Goal: Task Accomplishment & Management: Use online tool/utility

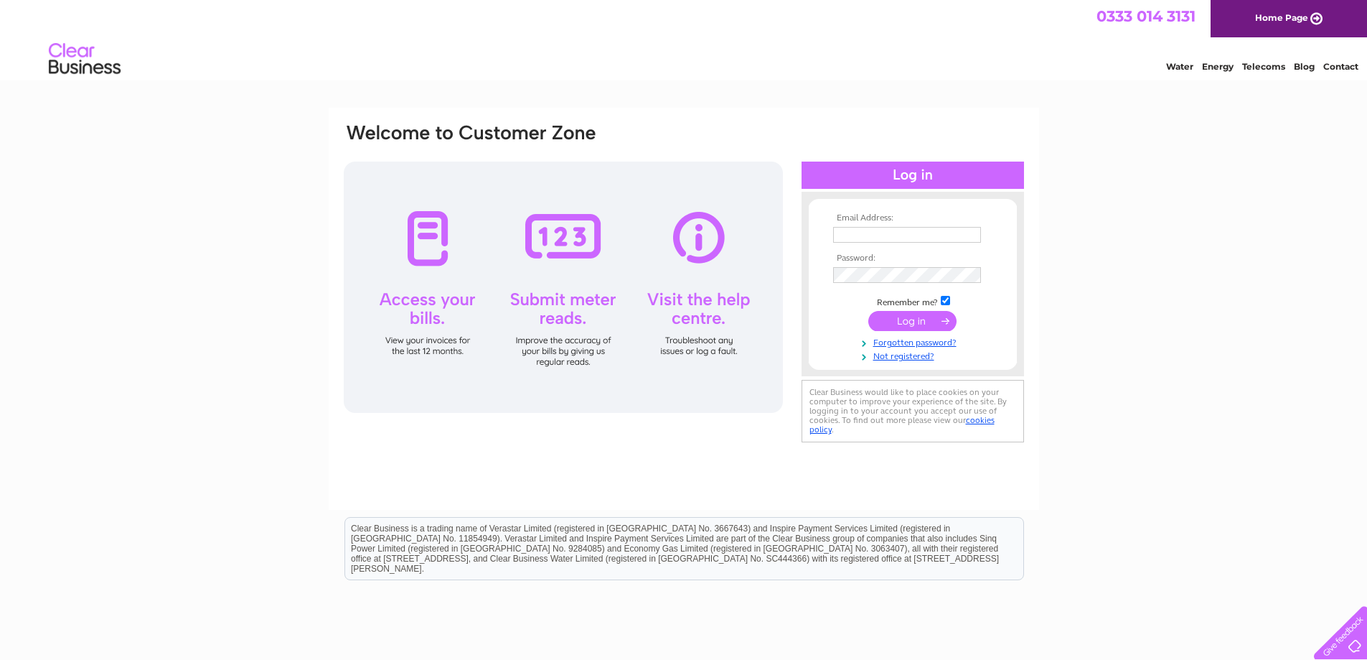
type input "bennetsbar@btconnect.com"
click at [915, 322] on input "submit" at bounding box center [912, 321] width 88 height 20
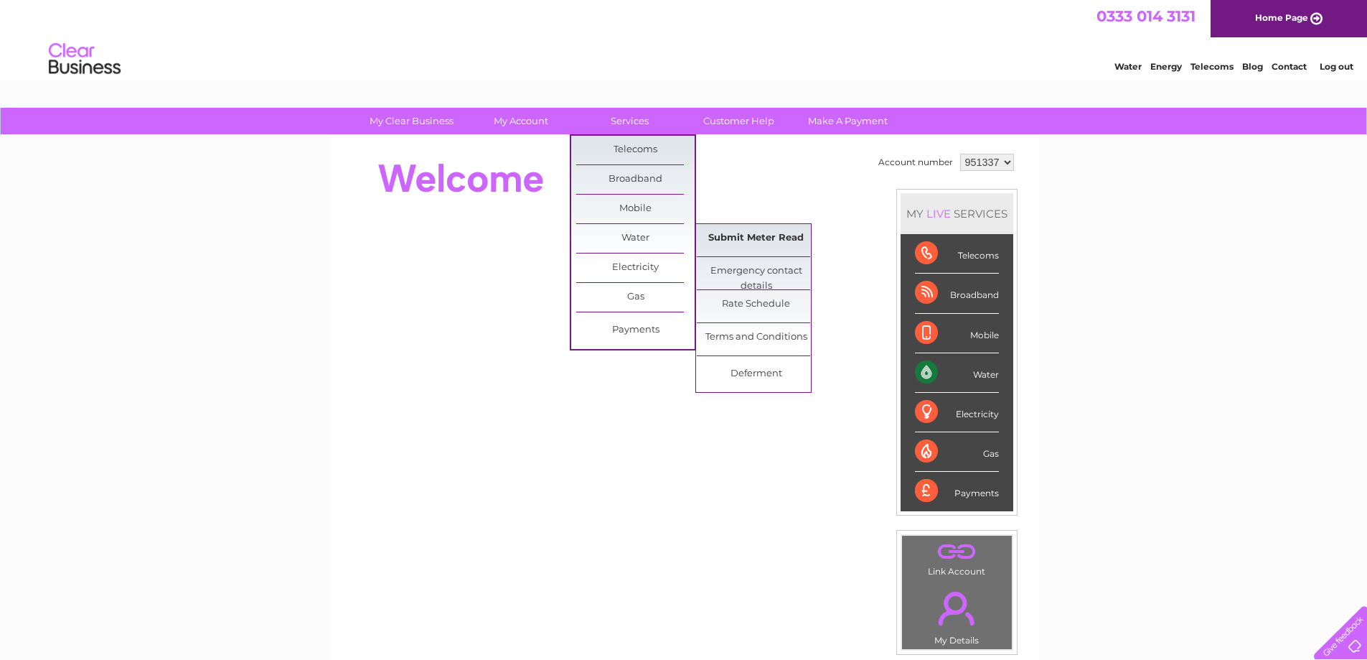
click at [751, 238] on link "Submit Meter Read" at bounding box center [756, 238] width 118 height 29
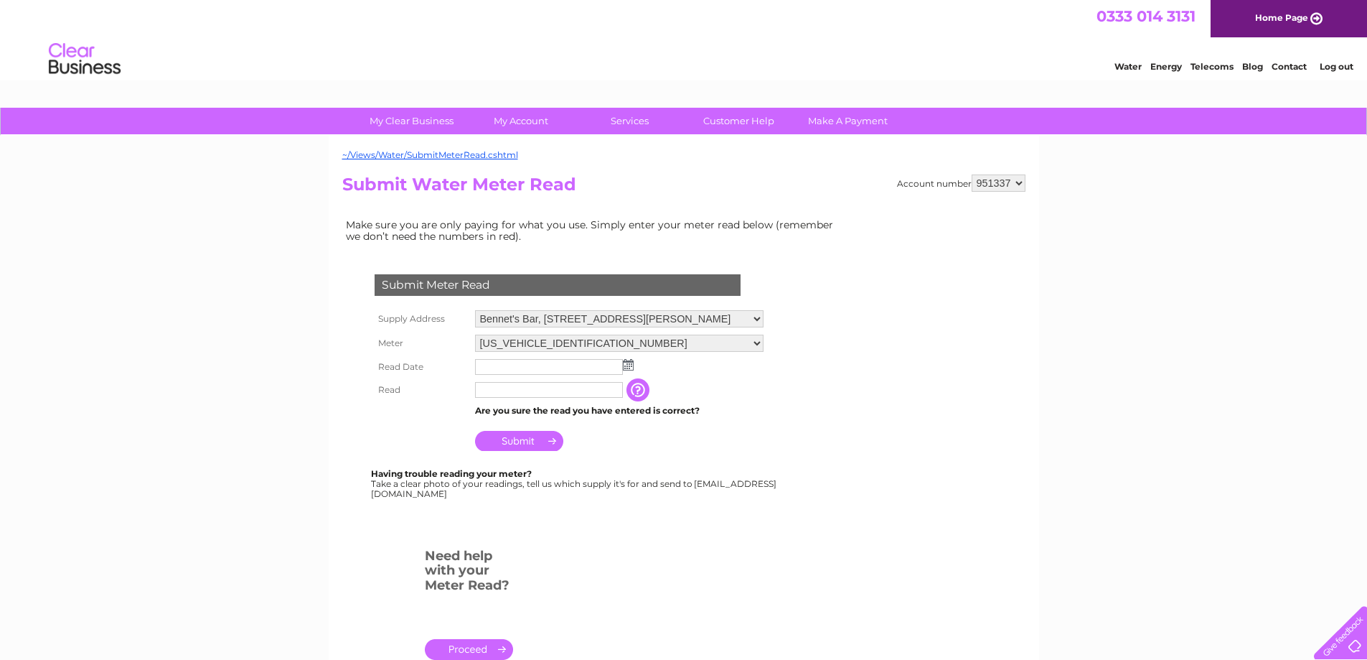
click at [624, 365] on img at bounding box center [628, 364] width 11 height 11
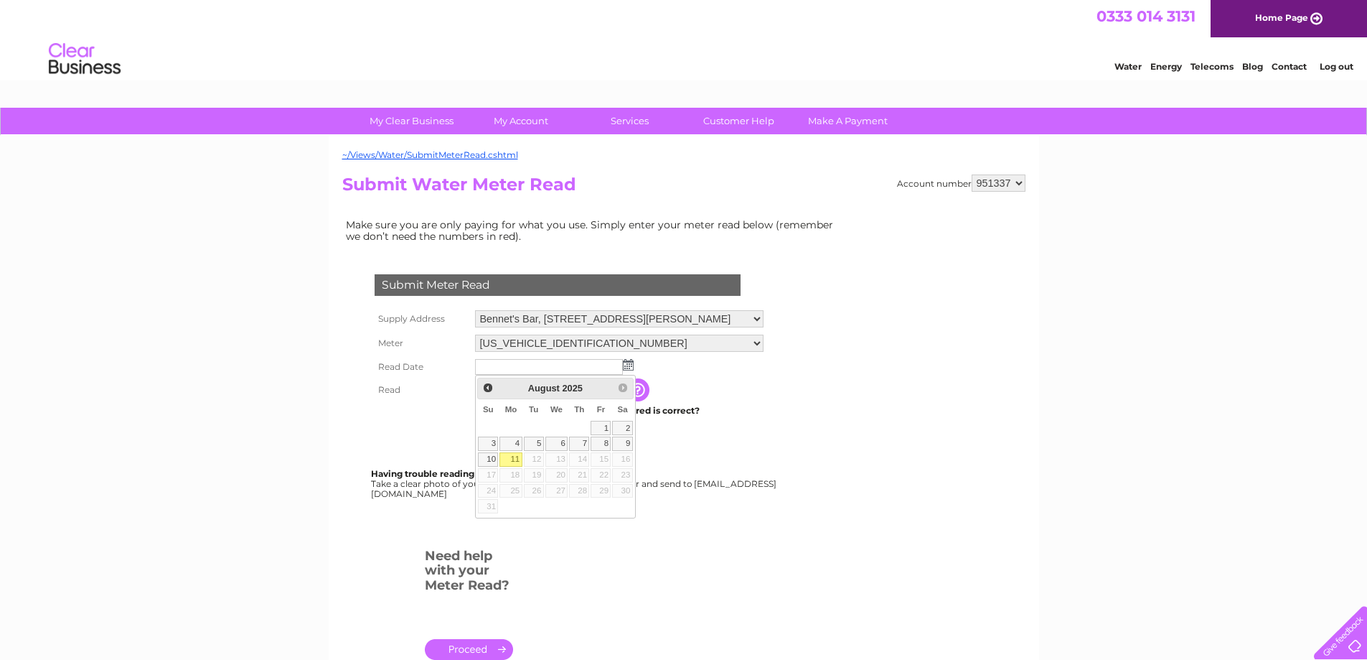
click at [515, 457] on link "11" at bounding box center [511, 459] width 22 height 14
type input "[DATE]"
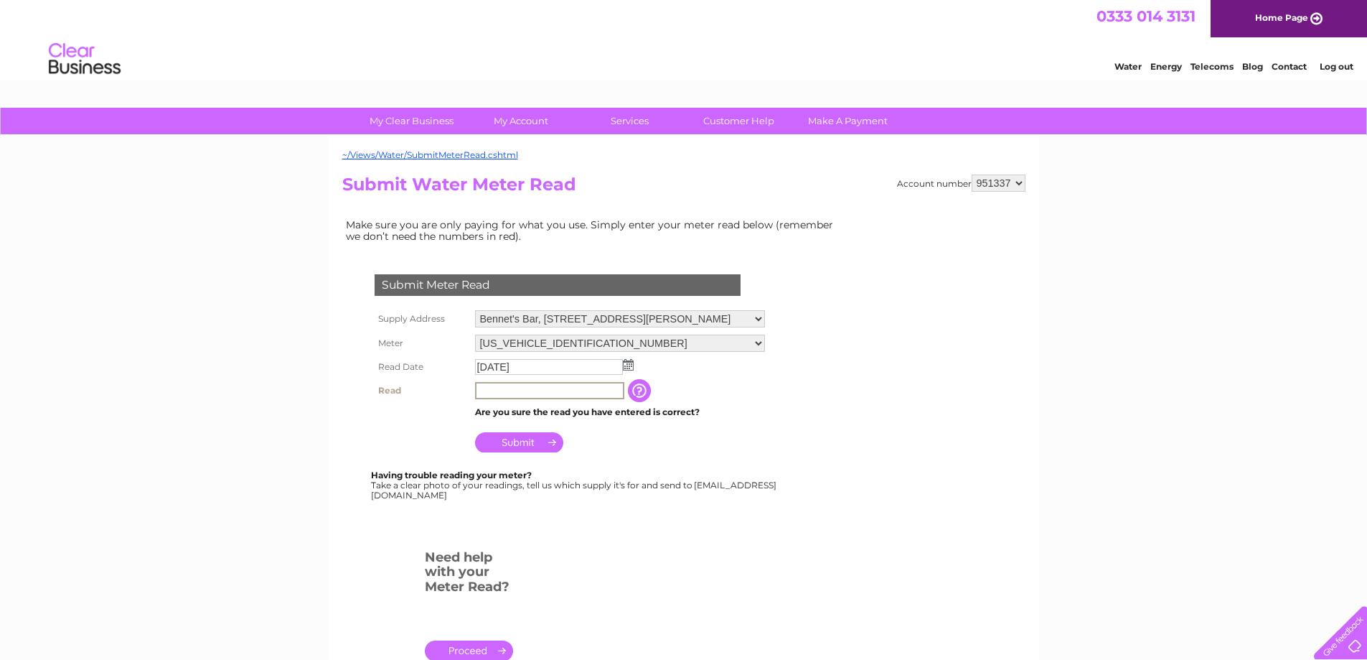
click at [525, 391] on input "text" at bounding box center [549, 390] width 149 height 17
type input "5701"
click at [526, 437] on input "Submit" at bounding box center [519, 442] width 88 height 20
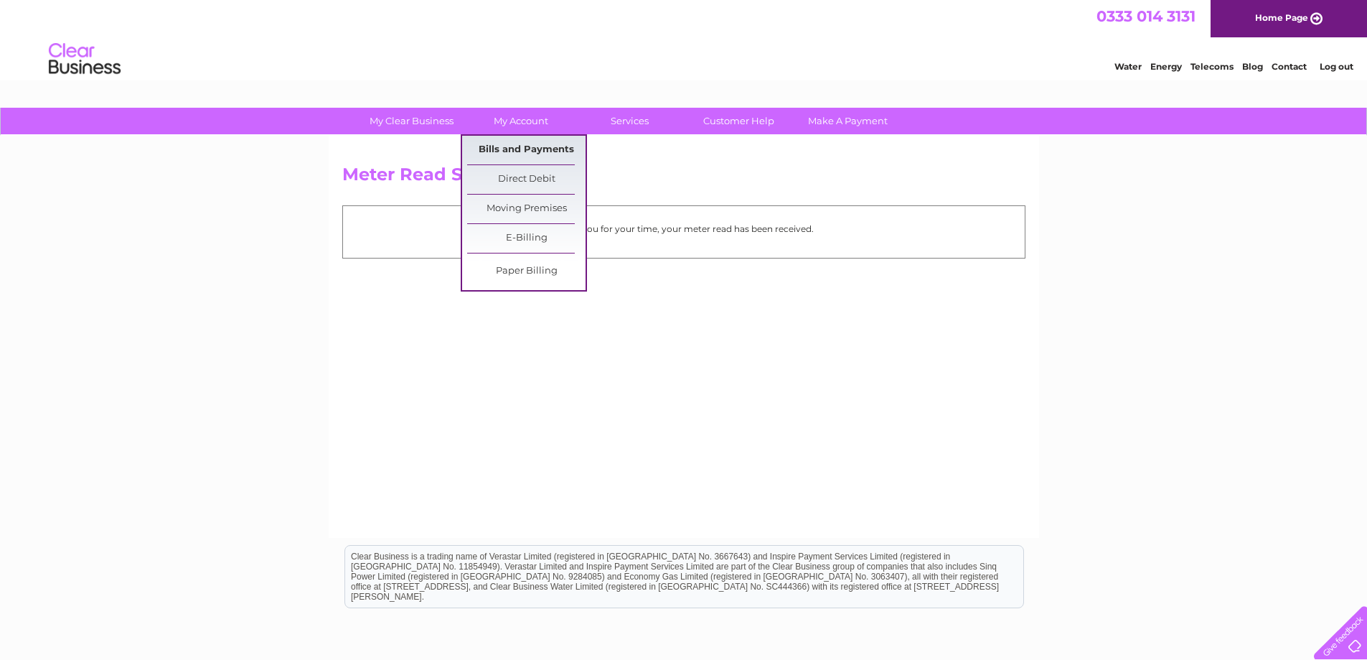
click at [546, 144] on link "Bills and Payments" at bounding box center [526, 150] width 118 height 29
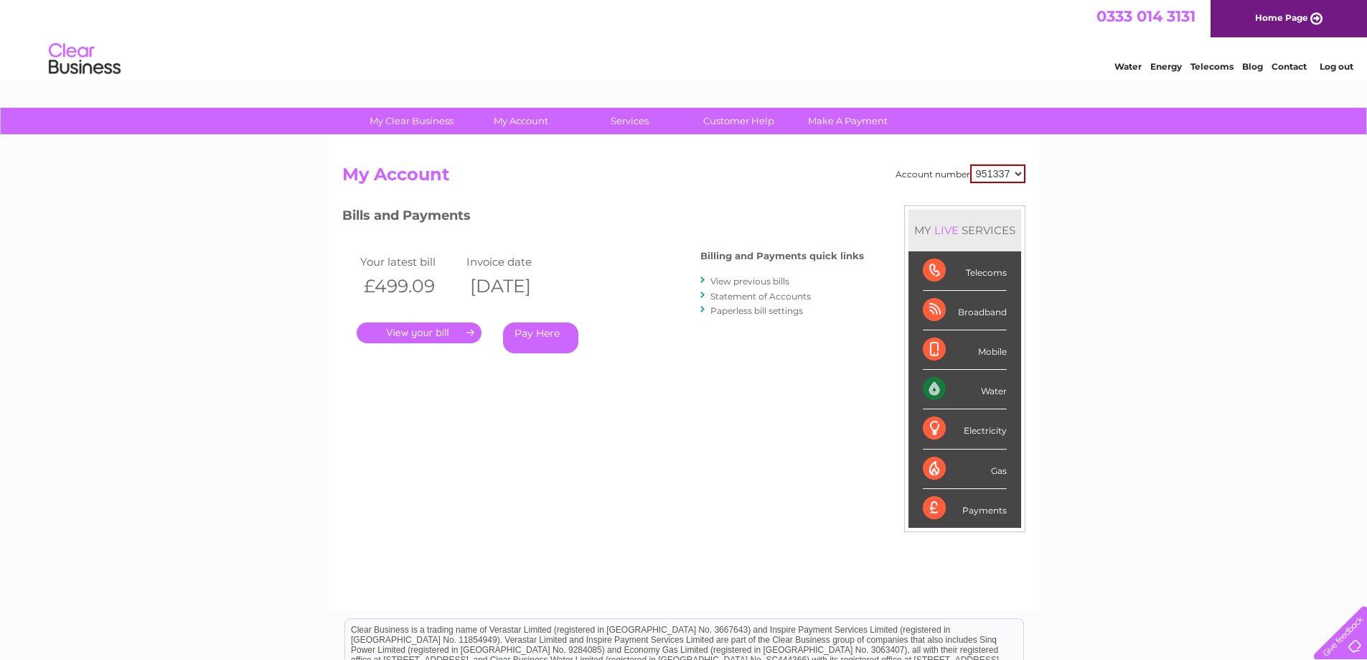
click at [433, 330] on link "." at bounding box center [419, 332] width 125 height 21
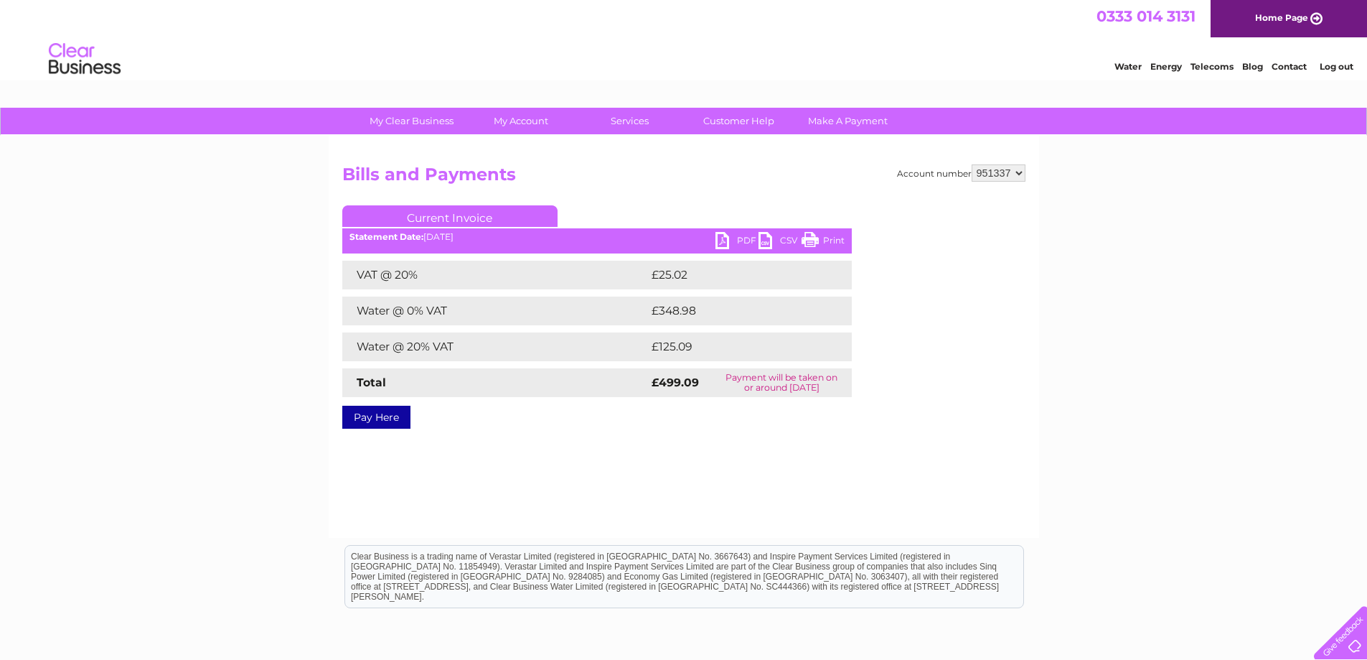
click at [739, 237] on link "PDF" at bounding box center [737, 242] width 43 height 21
